Goal: Task Accomplishment & Management: Complete application form

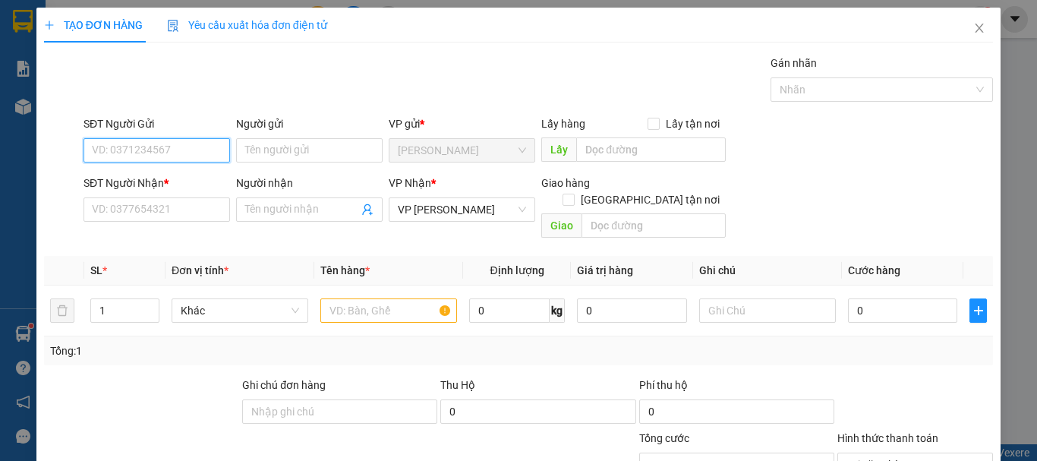
click at [164, 153] on input "SĐT Người Gửi" at bounding box center [157, 150] width 147 height 24
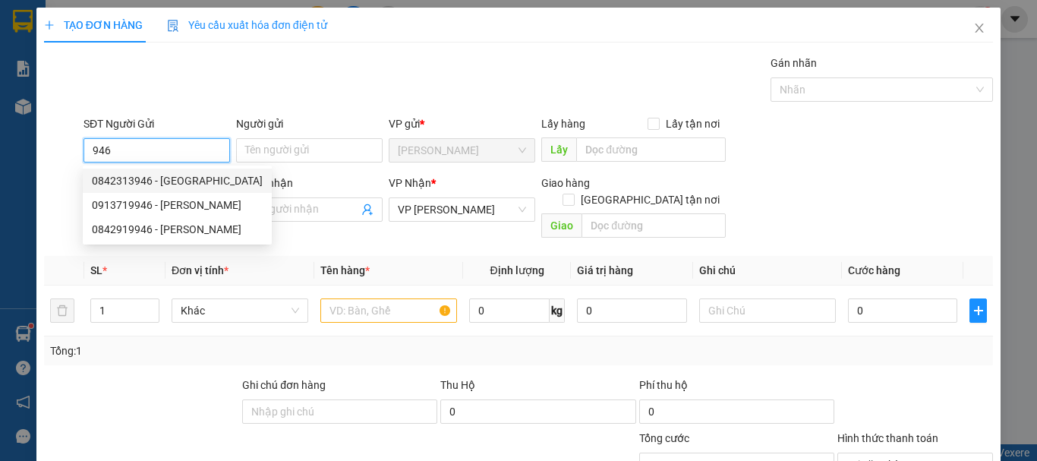
click at [162, 184] on div "0842313946 - [GEOGRAPHIC_DATA]" at bounding box center [177, 180] width 171 height 17
type input "0842313946"
type input "[PERSON_NAME]"
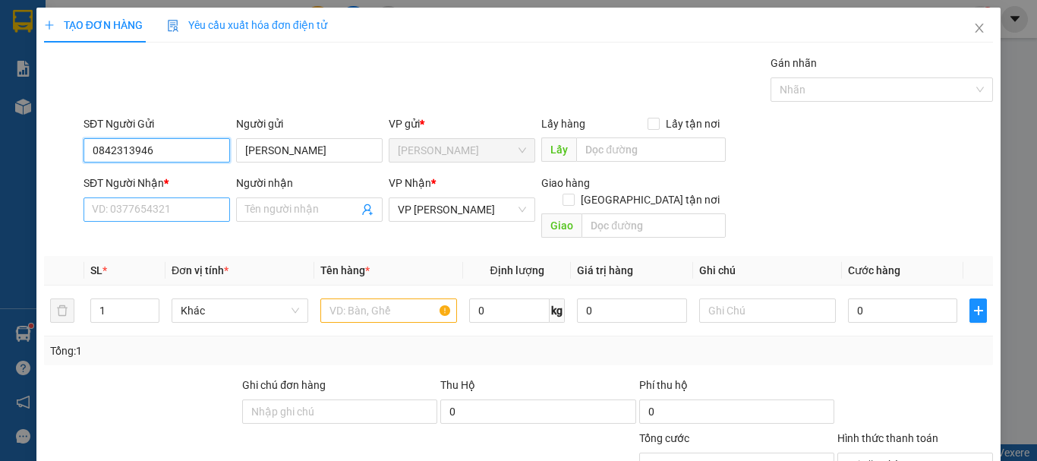
type input "30.000"
type input "0842313946"
click at [162, 209] on input "SĐT Người Nhận *" at bounding box center [157, 209] width 147 height 24
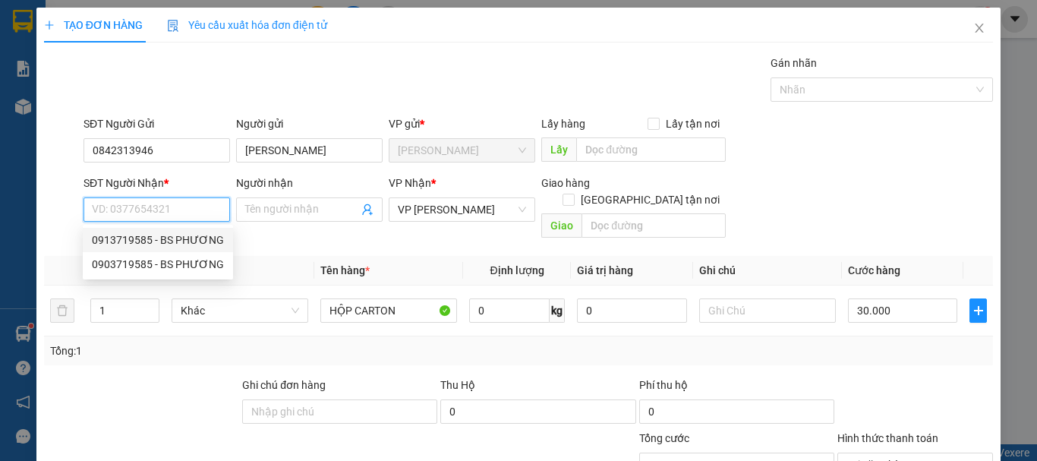
click at [153, 244] on div "0913719585 - BS PHƯƠNG" at bounding box center [158, 240] width 132 height 17
type input "0913719585"
type input "BS PHƯƠNG"
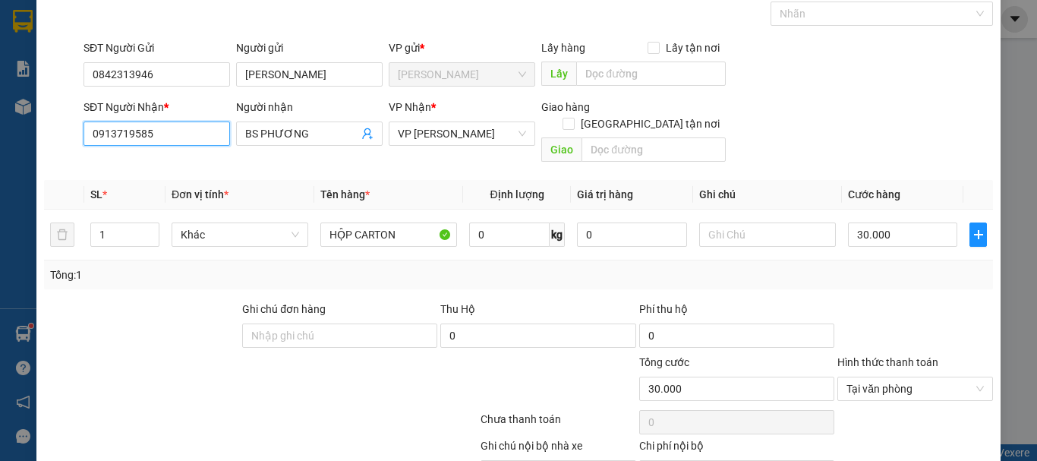
scroll to position [148, 0]
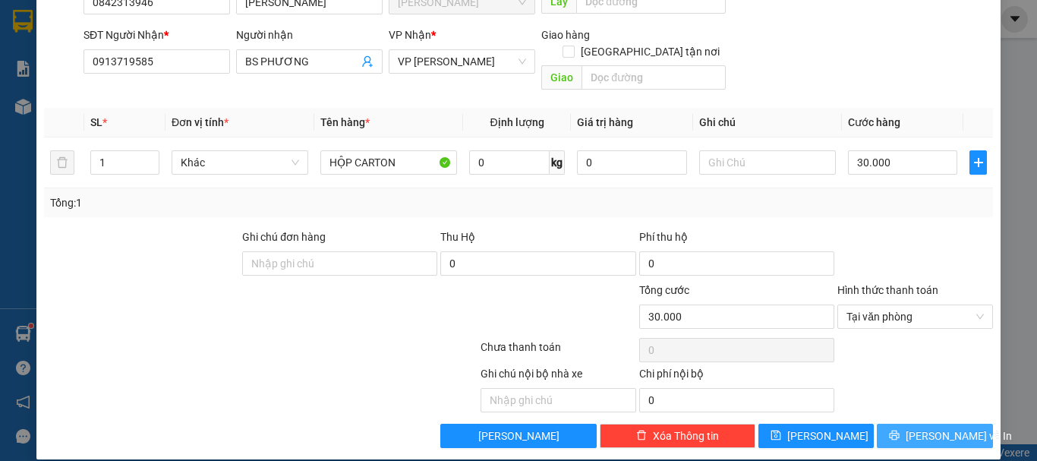
click at [931, 427] on span "[PERSON_NAME] và In" at bounding box center [959, 435] width 106 height 17
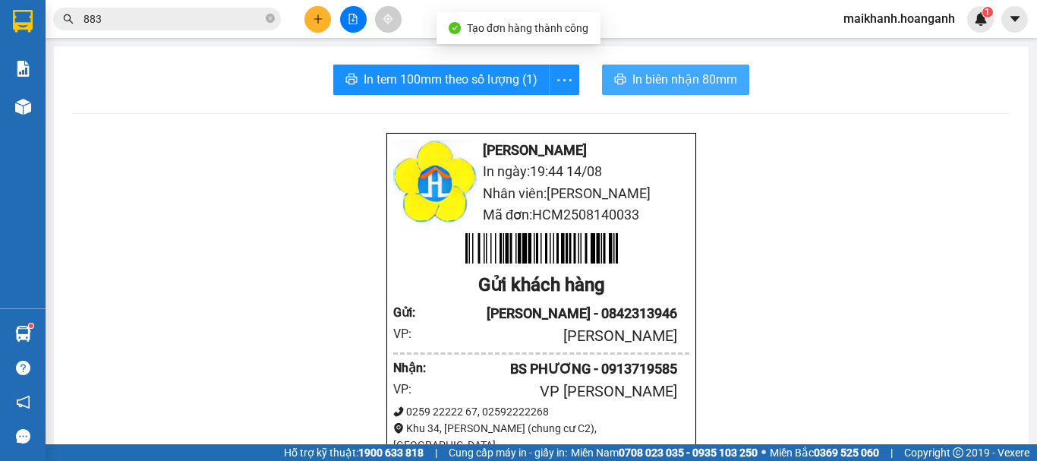
click at [636, 80] on span "In biên nhận 80mm" at bounding box center [684, 79] width 105 height 19
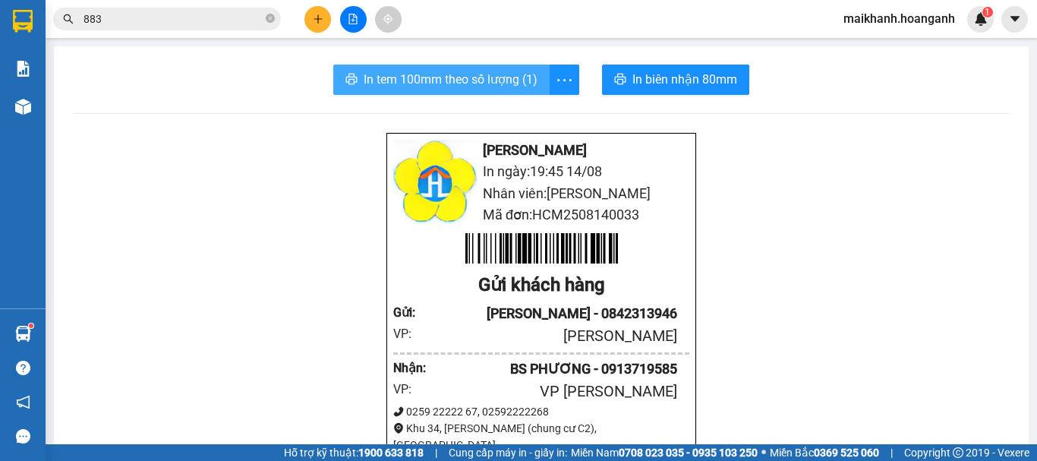
click at [471, 75] on span "In tem 100mm theo số lượng (1)" at bounding box center [451, 79] width 174 height 19
click at [310, 24] on button at bounding box center [317, 19] width 27 height 27
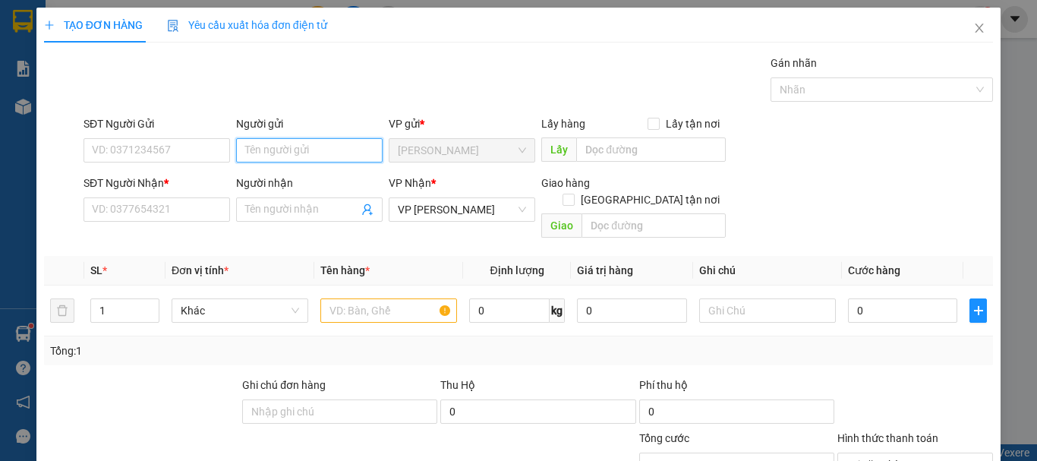
click at [250, 150] on input "Người gửi" at bounding box center [309, 150] width 147 height 24
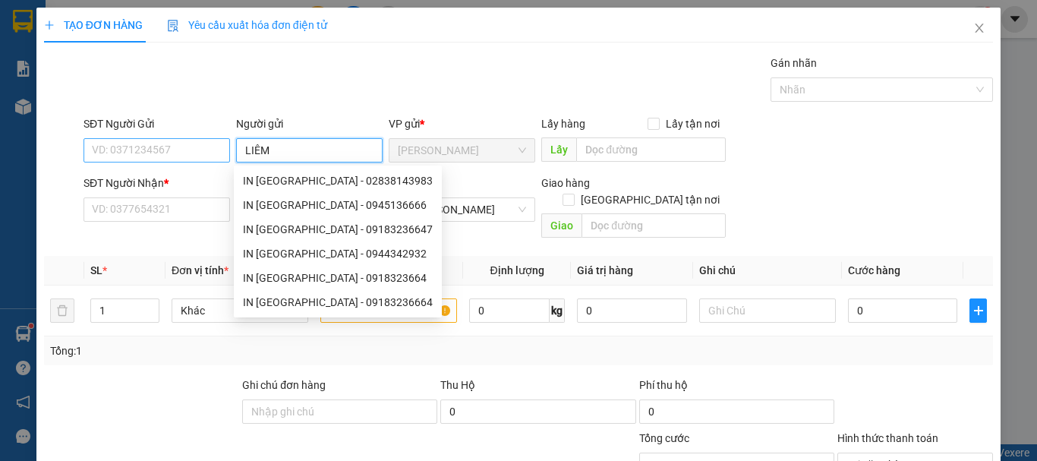
type input "LIÊM"
click at [166, 150] on input "SĐT Người Gửi" at bounding box center [157, 150] width 147 height 24
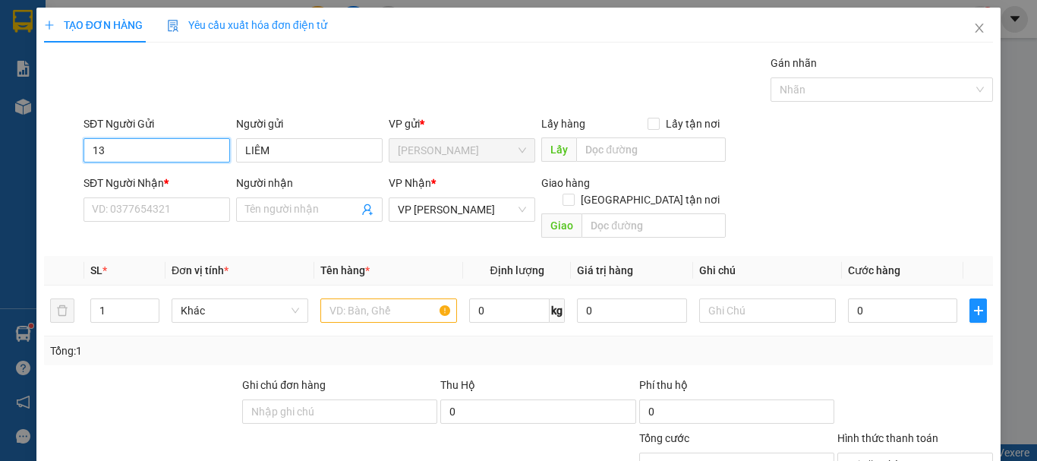
type input "1"
click at [973, 25] on icon "close" at bounding box center [979, 28] width 12 height 12
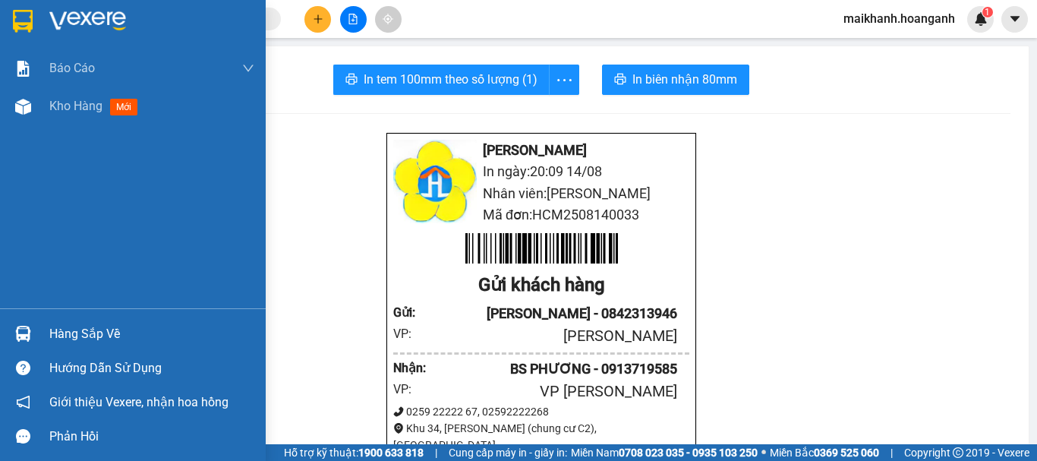
click at [29, 21] on img at bounding box center [23, 21] width 20 height 23
